Goal: Transaction & Acquisition: Purchase product/service

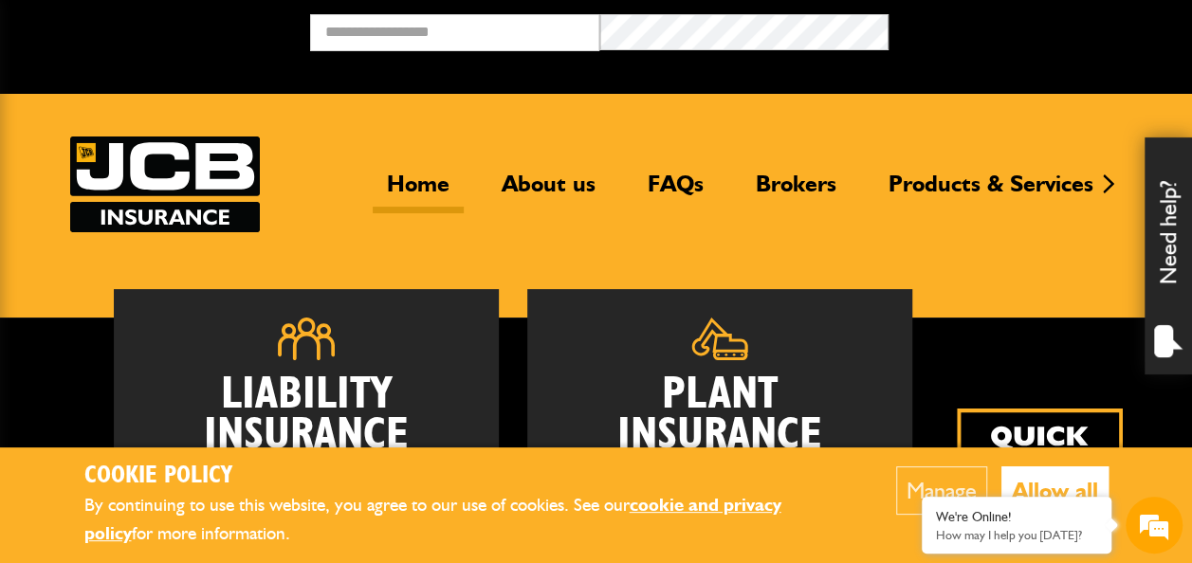
click at [941, 351] on div "Liability Insurance Employers' and Public Liability insurance for groundworks, …" at bounding box center [513, 491] width 886 height 405
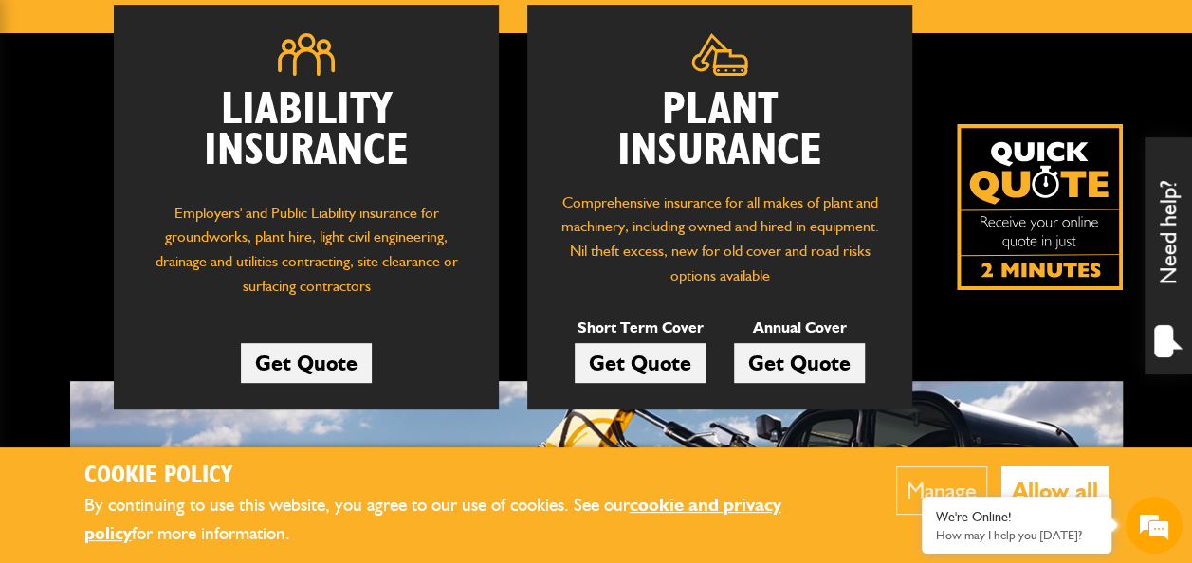
click at [1042, 471] on button "Allow all" at bounding box center [1054, 490] width 107 height 48
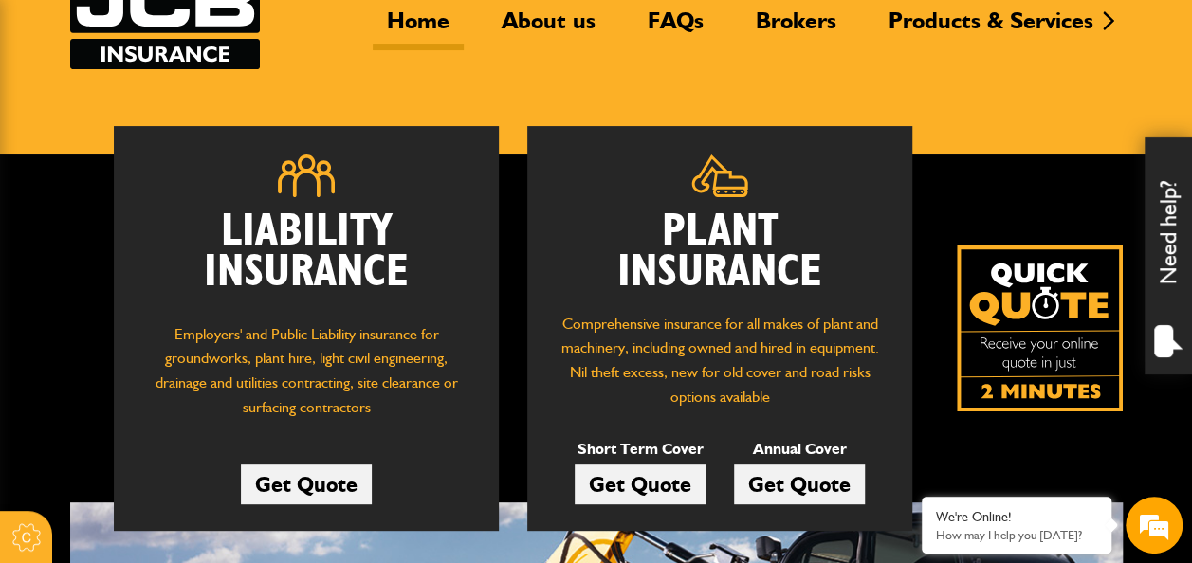
scroll to position [190, 0]
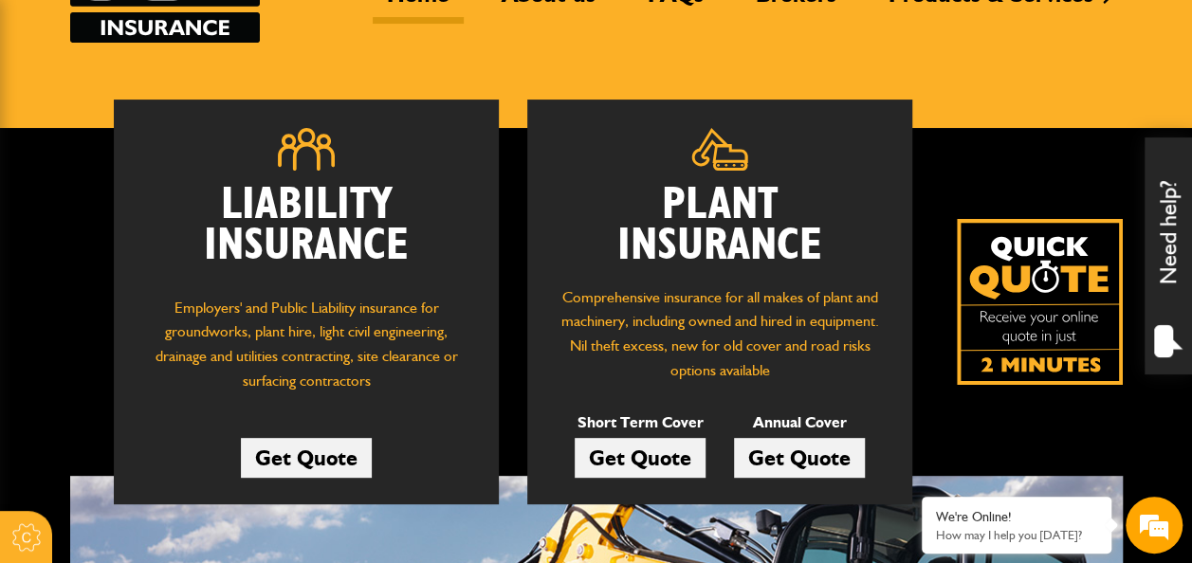
click at [628, 454] on link "Get Quote" at bounding box center [640, 458] width 131 height 40
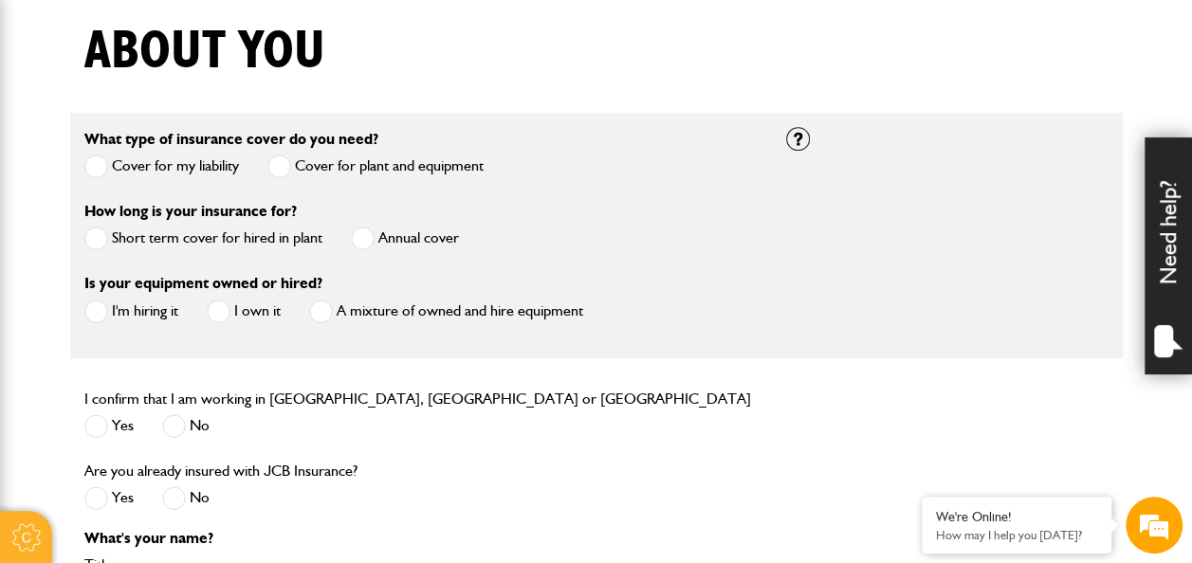
click at [95, 234] on span at bounding box center [96, 239] width 24 height 24
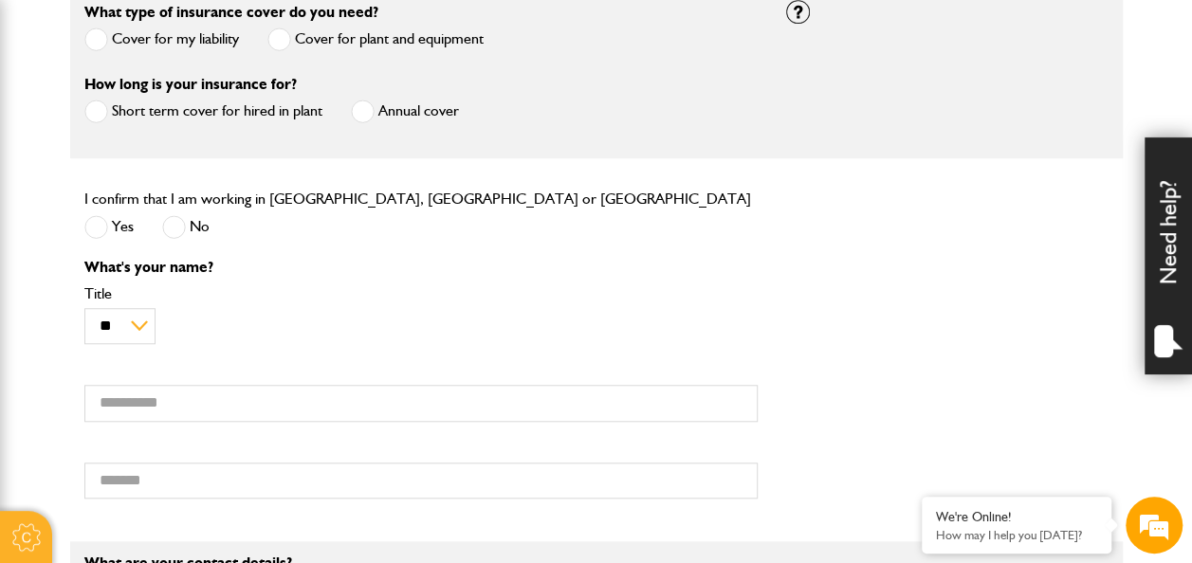
scroll to position [664, 0]
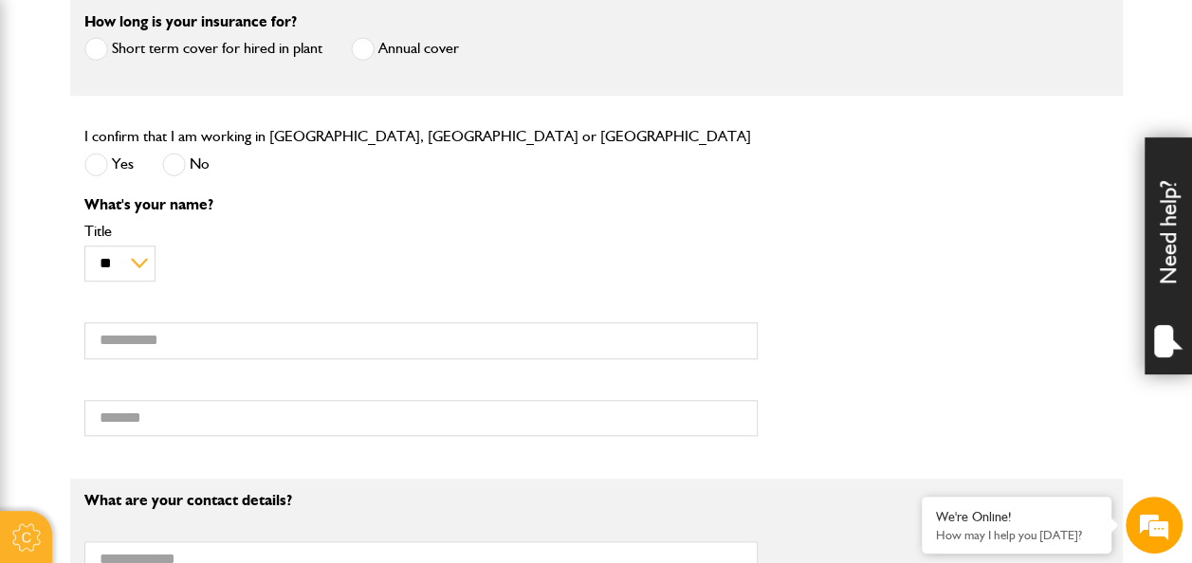
click at [93, 166] on span at bounding box center [96, 165] width 24 height 24
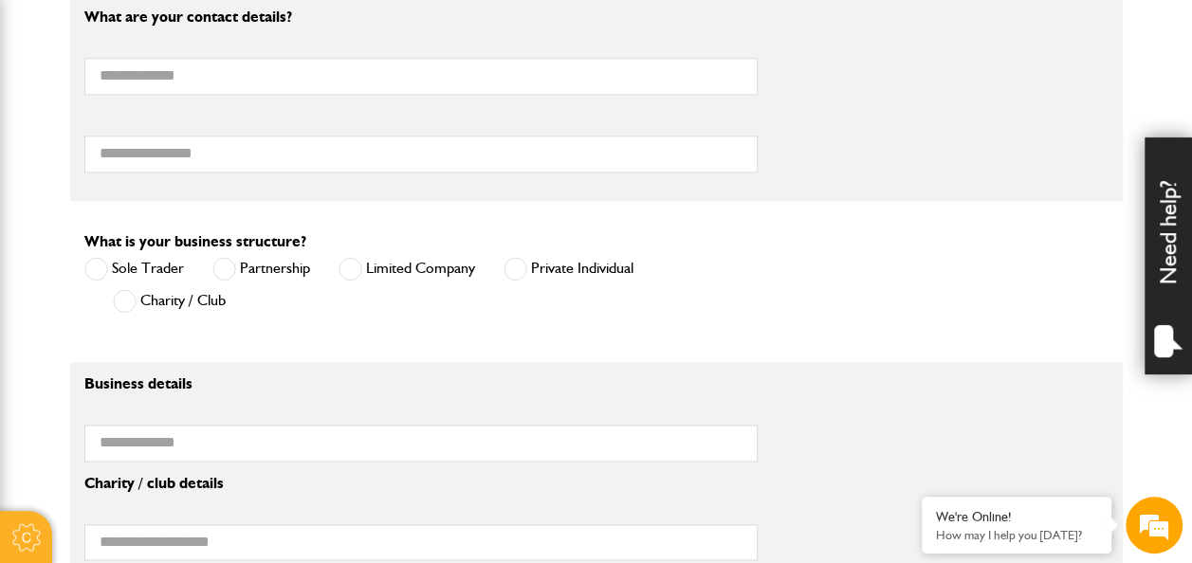
scroll to position [1138, 0]
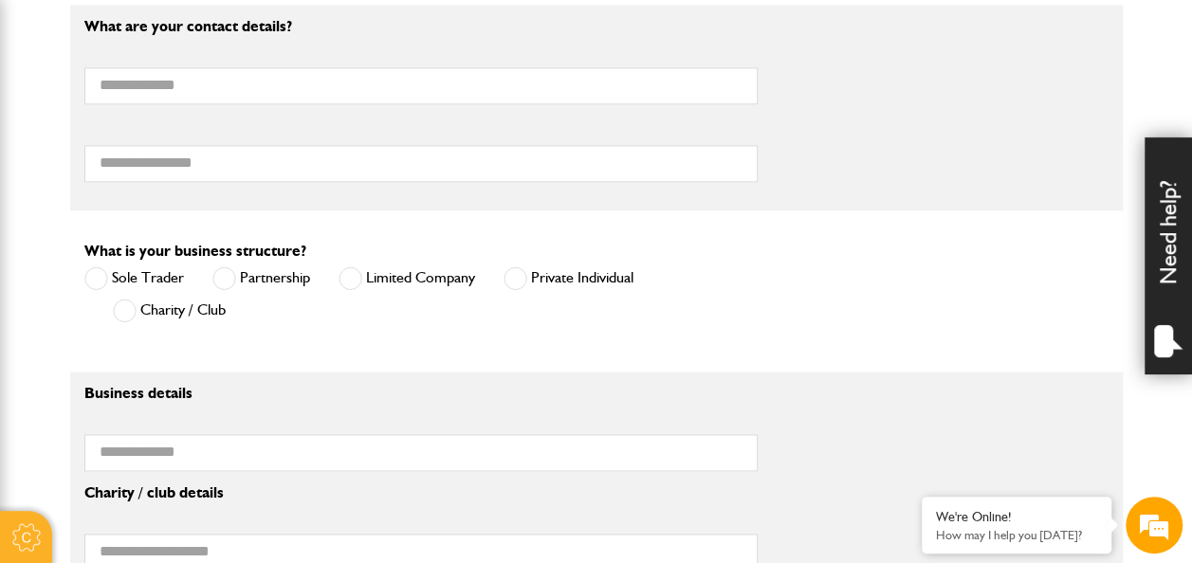
click at [519, 271] on span at bounding box center [515, 278] width 24 height 24
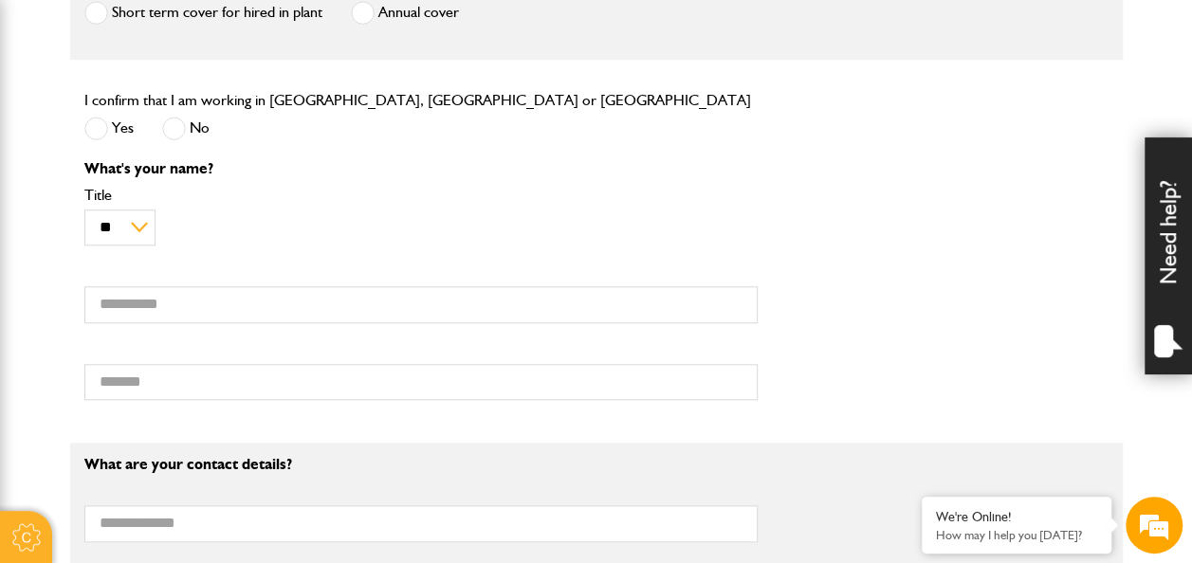
scroll to position [283, 0]
